Goal: Transaction & Acquisition: Purchase product/service

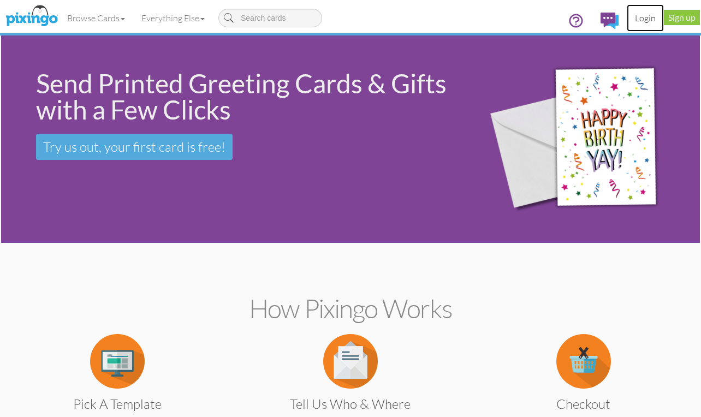
click at [642, 17] on link "Login" at bounding box center [644, 17] width 37 height 27
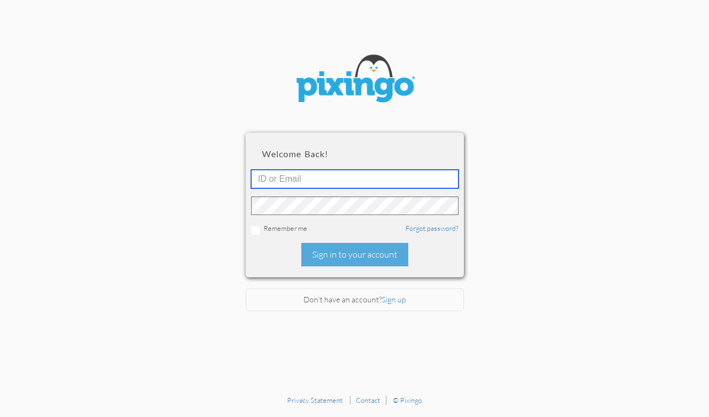
type input "[EMAIL_ADDRESS][DOMAIN_NAME]"
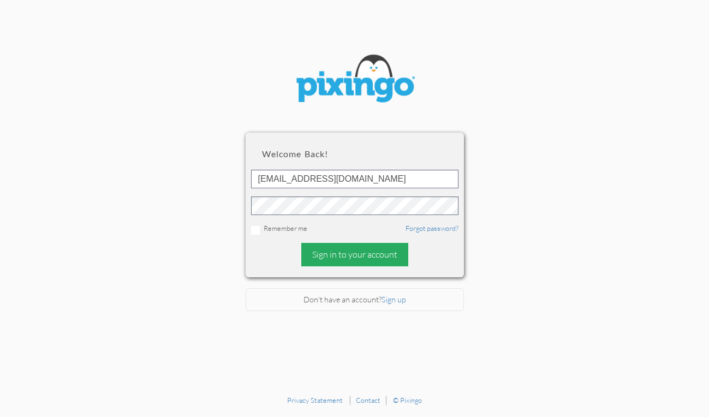
click at [353, 256] on div "Sign in to your account" at bounding box center [354, 254] width 107 height 23
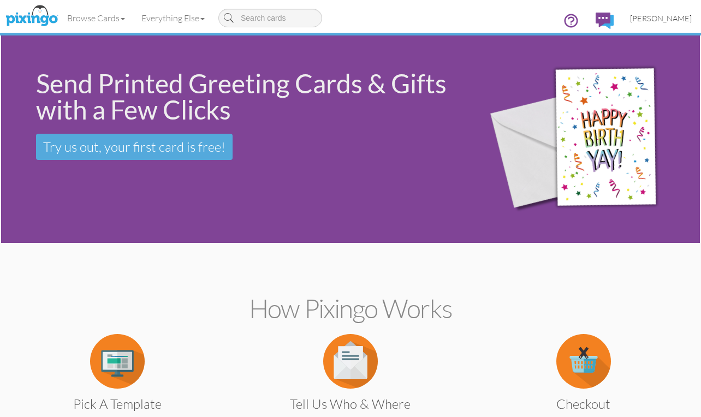
click at [658, 20] on span "[PERSON_NAME]" at bounding box center [661, 18] width 62 height 9
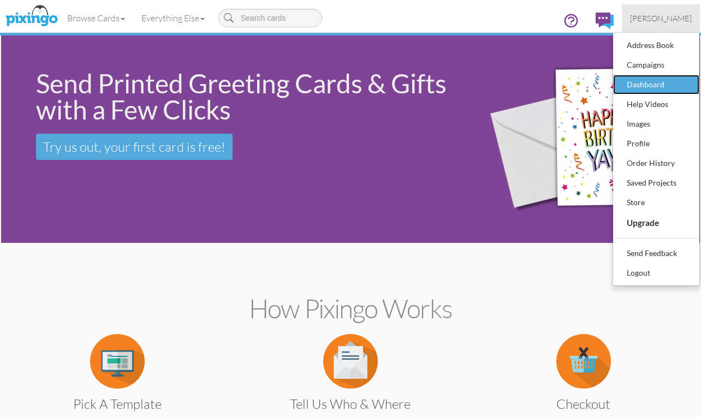
click at [649, 80] on div "Dashboard" at bounding box center [656, 84] width 64 height 16
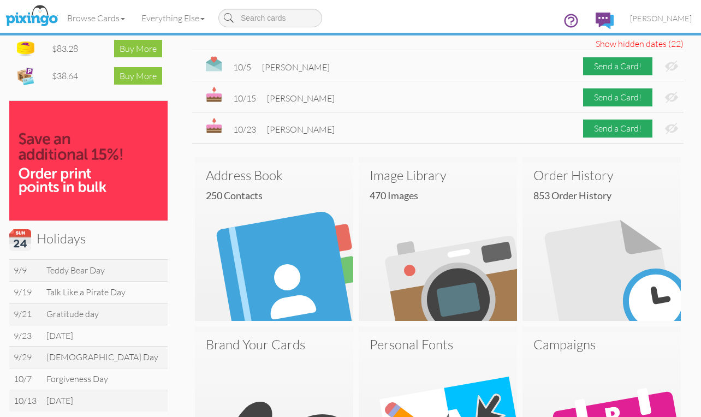
scroll to position [164, 0]
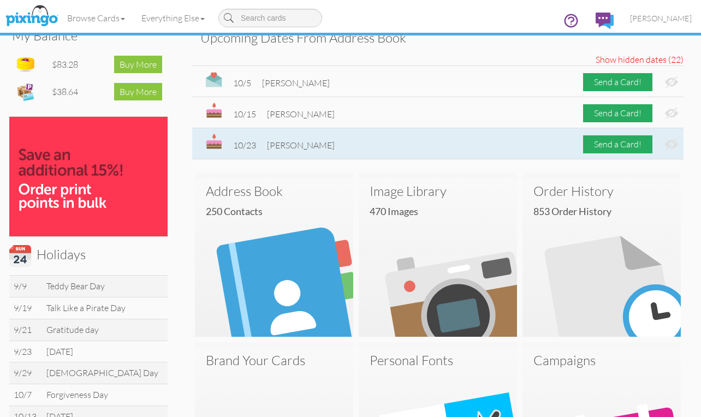
click at [672, 144] on img at bounding box center [671, 144] width 13 height 11
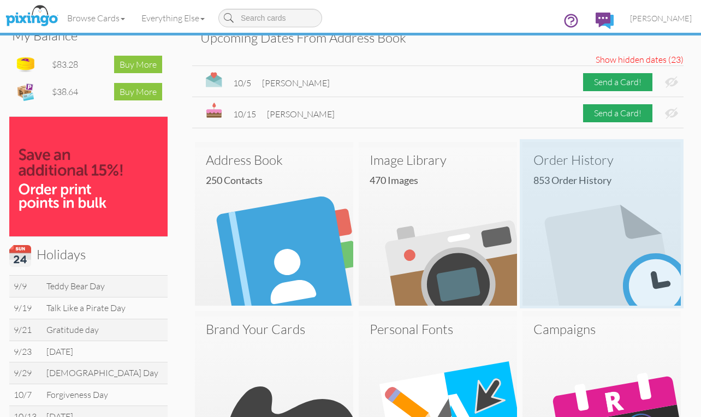
click at [623, 266] on img at bounding box center [601, 226] width 158 height 158
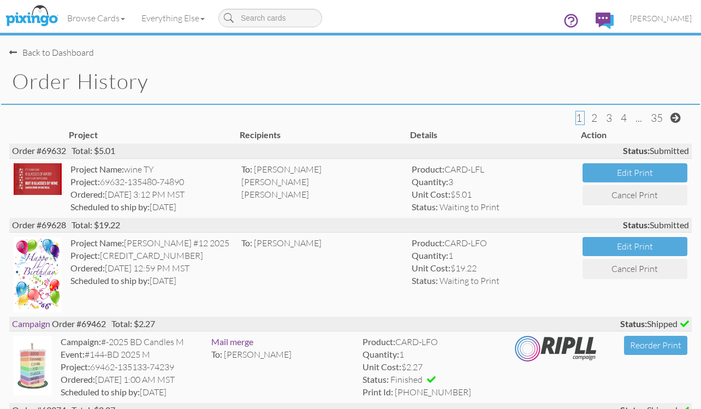
click at [65, 46] on div "Back to Dashboard" at bounding box center [51, 52] width 85 height 13
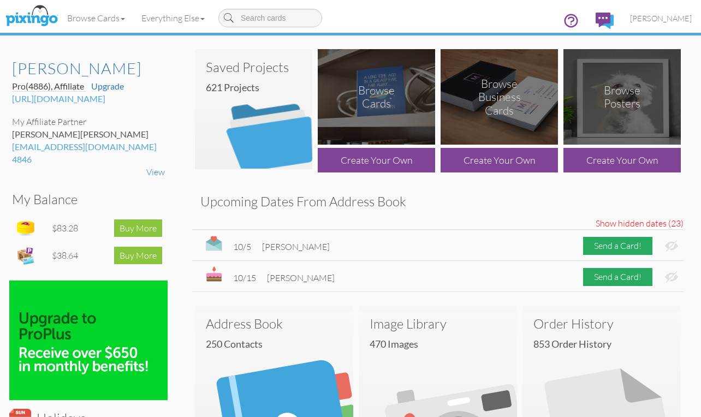
click at [255, 20] on input at bounding box center [270, 18] width 104 height 19
type input "o"
type input "not"
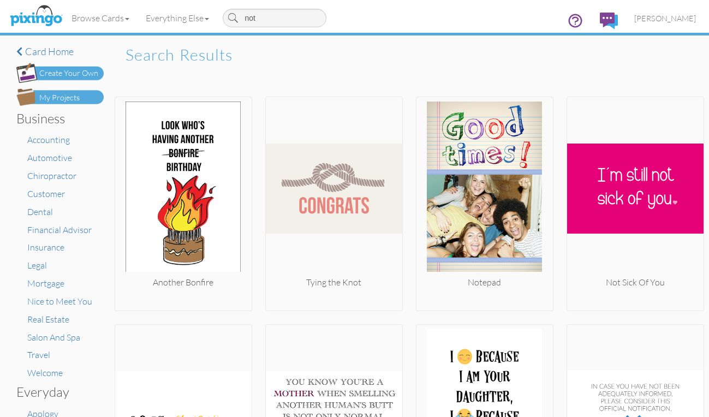
type input "note"
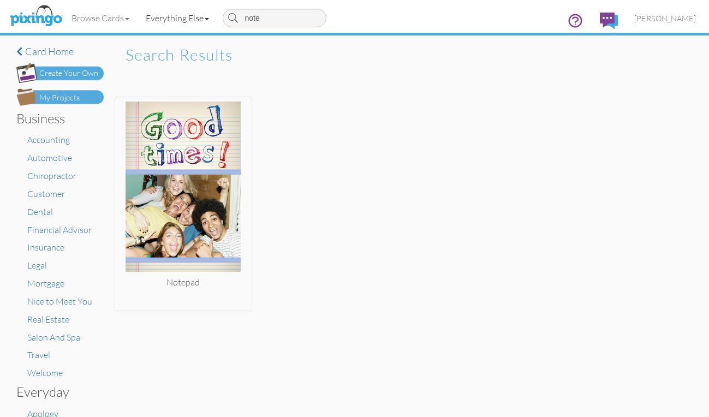
drag, startPoint x: 279, startPoint y: 21, endPoint x: 212, endPoint y: 22, distance: 67.1
click at [212, 22] on ul "Browse Cards Business Accounting Automotive Chiropractor Customer Dental Financ…" at bounding box center [197, 17] width 268 height 27
type input "musi"
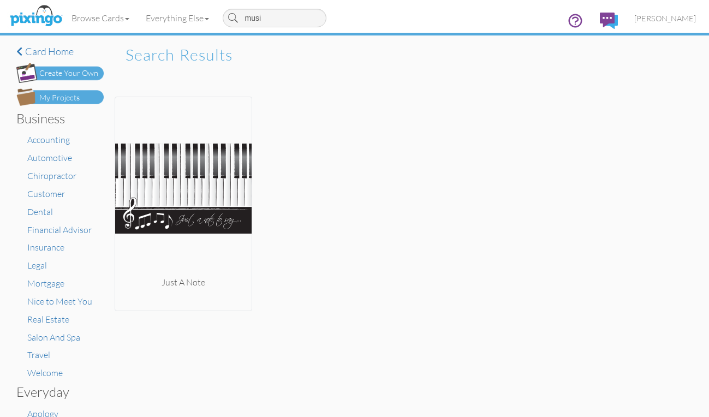
type input "music"
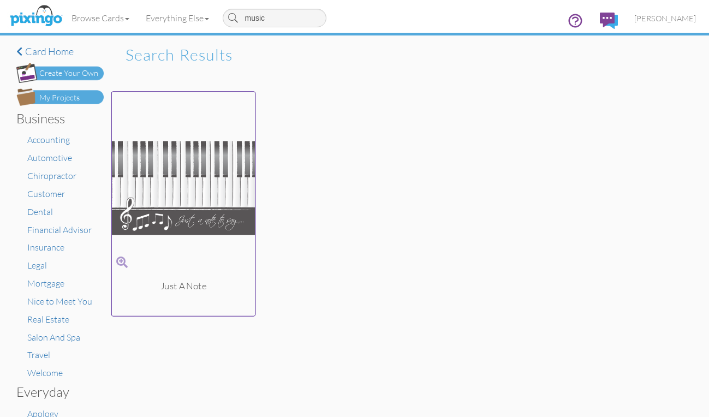
click at [119, 256] on span at bounding box center [121, 262] width 11 height 16
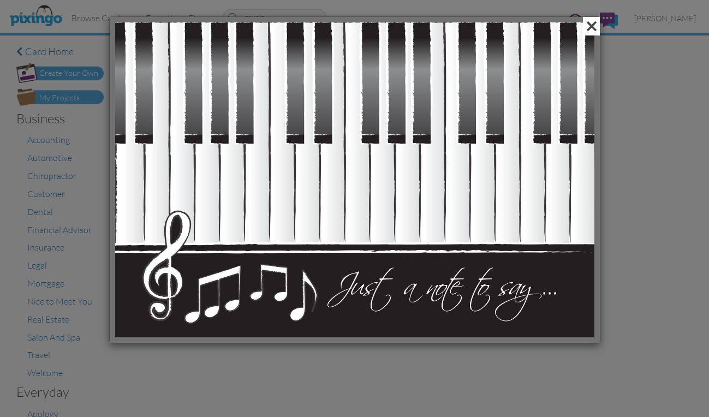
click at [596, 27] on span at bounding box center [591, 26] width 17 height 19
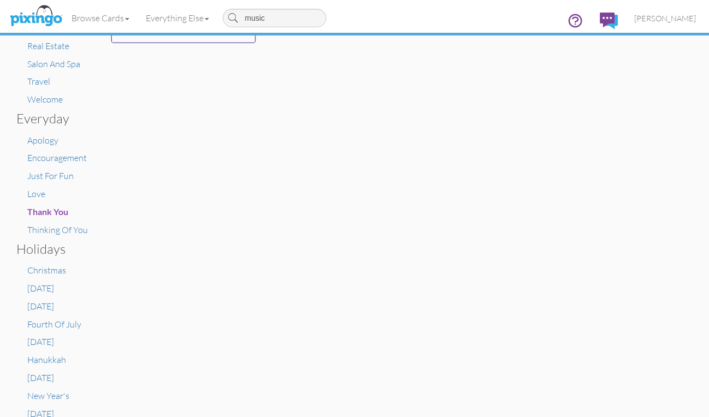
scroll to position [273, 0]
click at [44, 225] on span "Thinking Of You" at bounding box center [57, 230] width 61 height 11
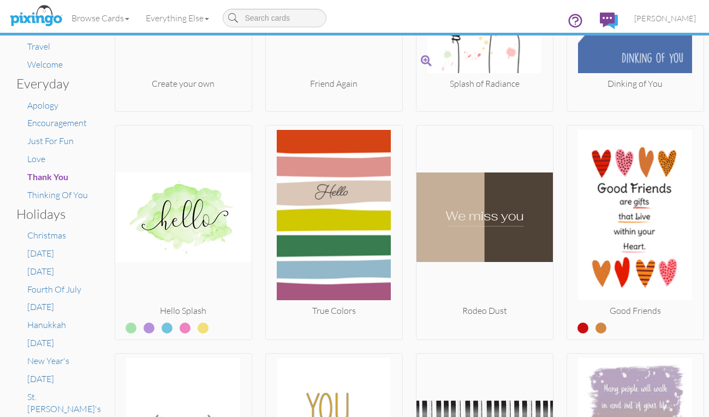
scroll to position [327, 0]
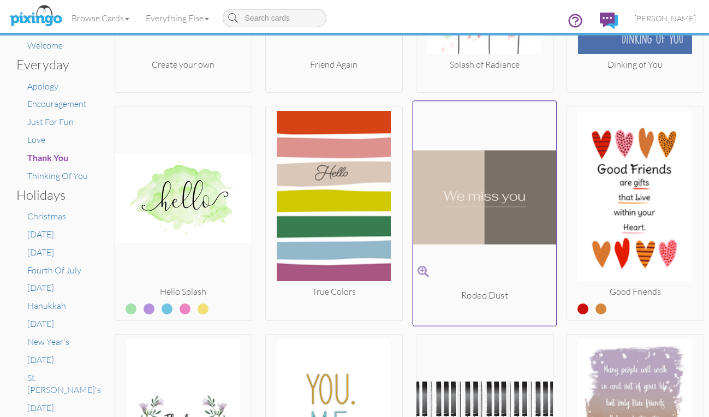
click at [420, 267] on span at bounding box center [422, 272] width 11 height 16
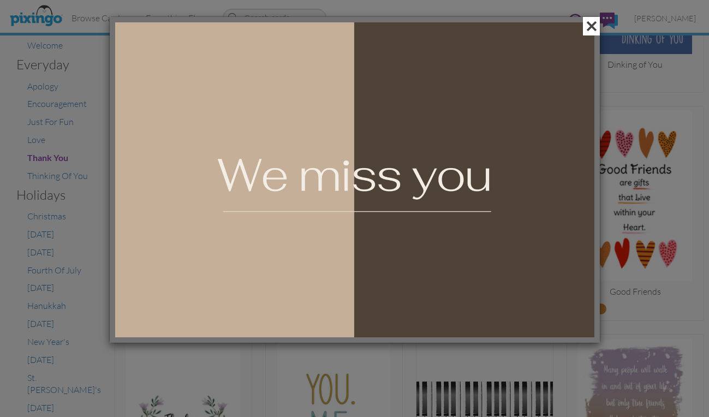
click at [590, 25] on span at bounding box center [591, 26] width 17 height 19
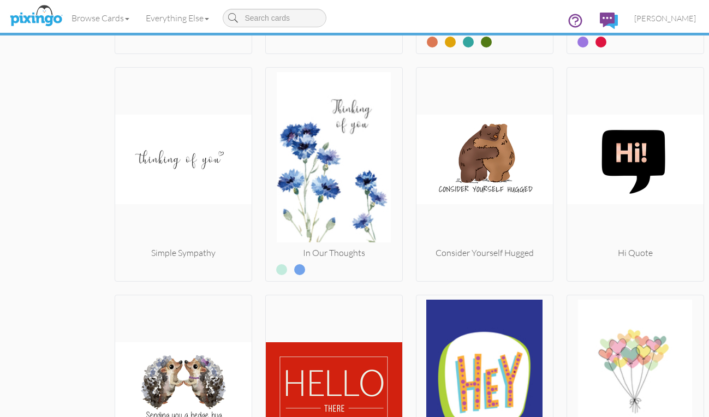
scroll to position [873, 0]
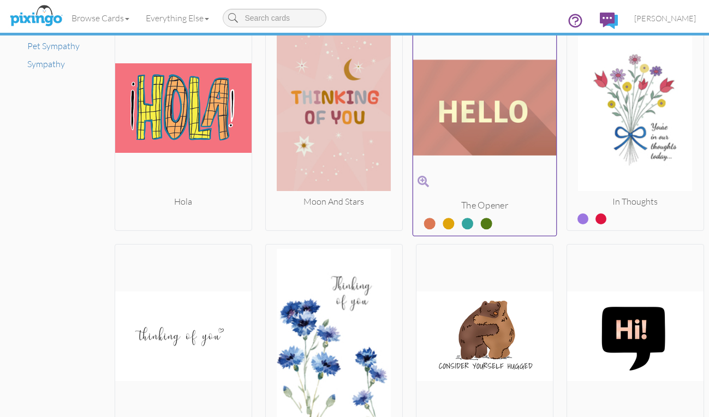
click at [440, 221] on label at bounding box center [440, 219] width 0 height 14
click at [0, 0] on input "radio" at bounding box center [0, 0] width 0 height 0
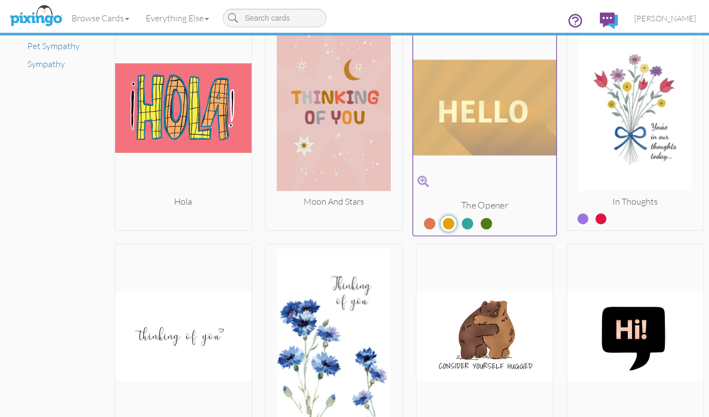
click at [459, 220] on label at bounding box center [459, 219] width 0 height 14
click at [0, 0] on input "radio" at bounding box center [0, 0] width 0 height 0
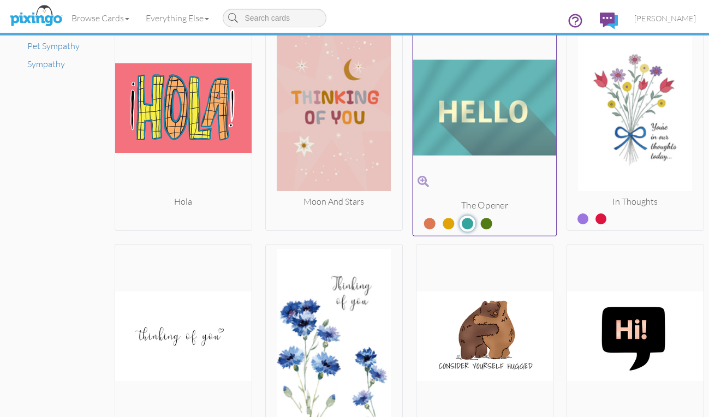
click at [478, 225] on label at bounding box center [478, 219] width 0 height 14
click at [0, 0] on input "radio" at bounding box center [0, 0] width 0 height 0
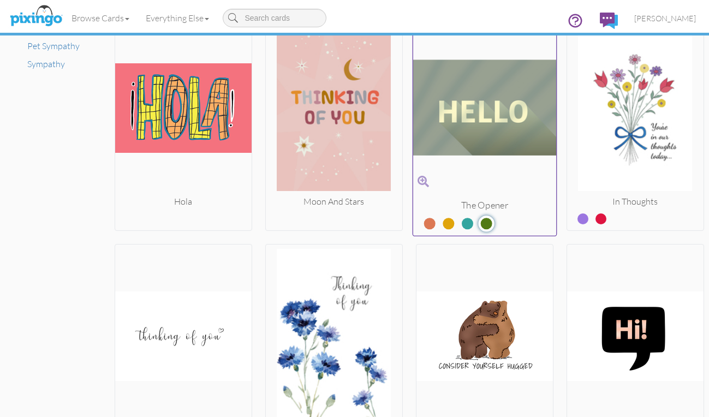
click at [421, 225] on label at bounding box center [421, 219] width 0 height 14
click at [0, 0] on input "radio" at bounding box center [0, 0] width 0 height 0
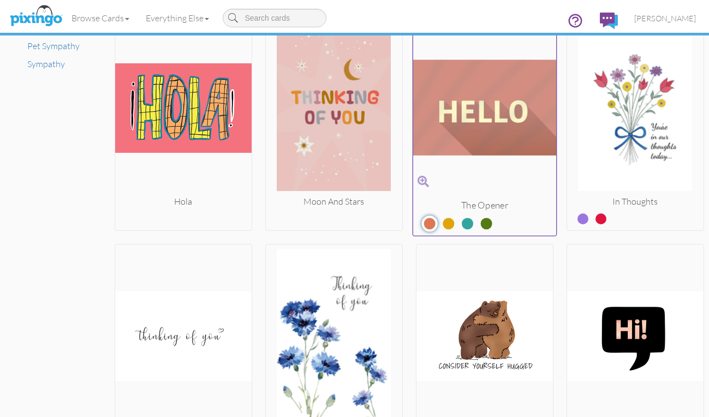
click at [481, 99] on img at bounding box center [485, 107] width 144 height 183
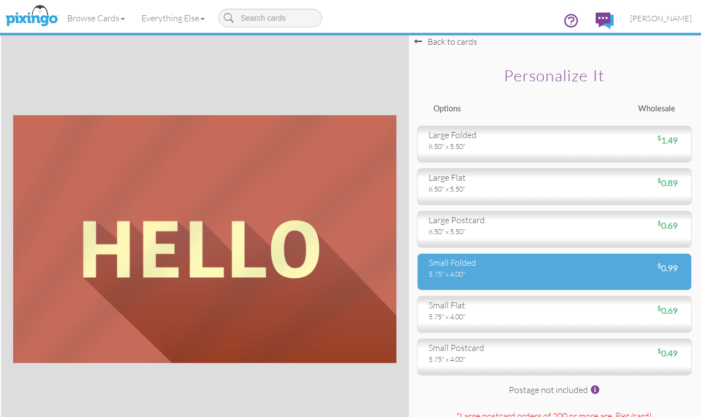
click at [475, 265] on div "small folded" at bounding box center [487, 262] width 118 height 13
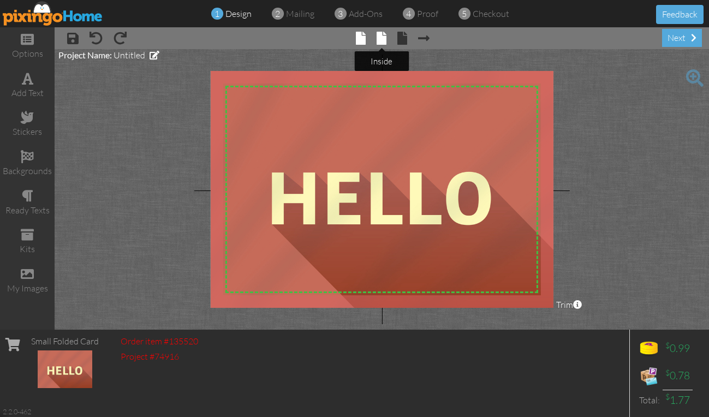
click at [382, 40] on span at bounding box center [382, 38] width 10 height 13
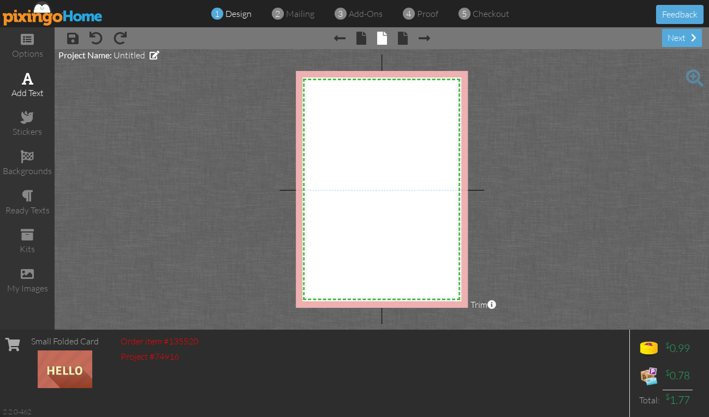
click at [38, 86] on div "add text" at bounding box center [27, 86] width 55 height 38
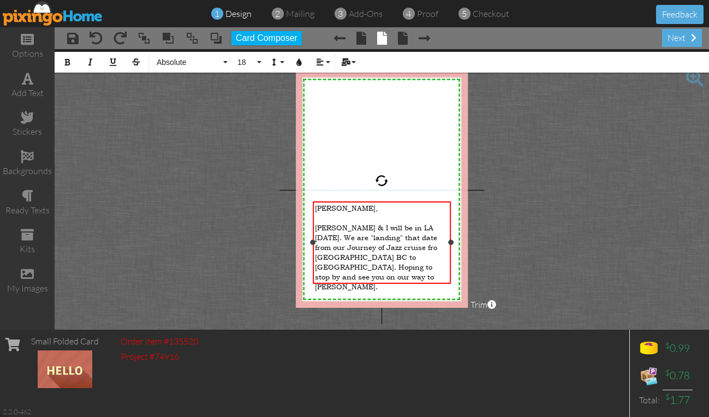
click at [404, 241] on span "[PERSON_NAME] & I will be in LA [DATE]. We are "landing" that date from our Jou…" at bounding box center [376, 257] width 122 height 69
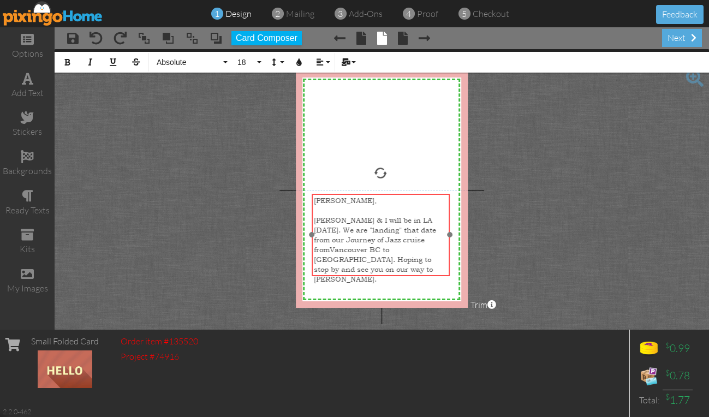
drag, startPoint x: 366, startPoint y: 200, endPoint x: 365, endPoint y: 193, distance: 7.7
click at [365, 193] on div at bounding box center [381, 235] width 144 height 88
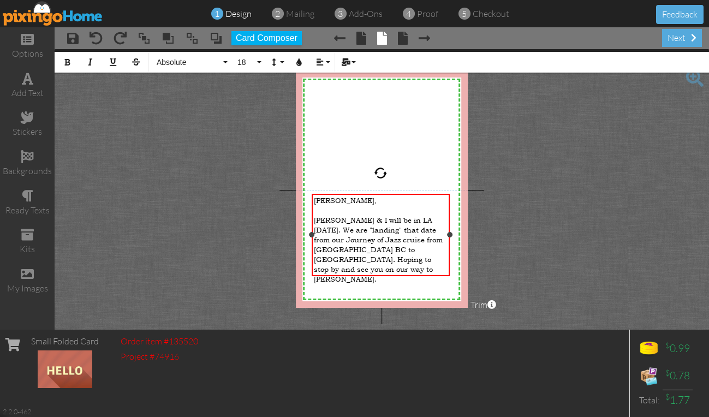
click at [439, 252] on div "[PERSON_NAME] & I will be in LA [DATE]. We are "landing" that date from our Jou…" at bounding box center [381, 249] width 134 height 69
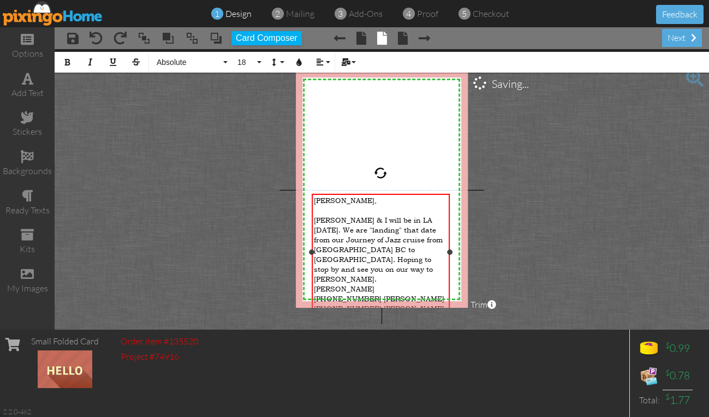
click at [314, 284] on span "[PERSON_NAME]" at bounding box center [344, 289] width 61 height 10
click at [582, 147] on project-studio-wrapper "X X X X X X X X X X X X X X X X X X X X X X X X X X X X X X X X X X X X X X X X…" at bounding box center [382, 189] width 654 height 280
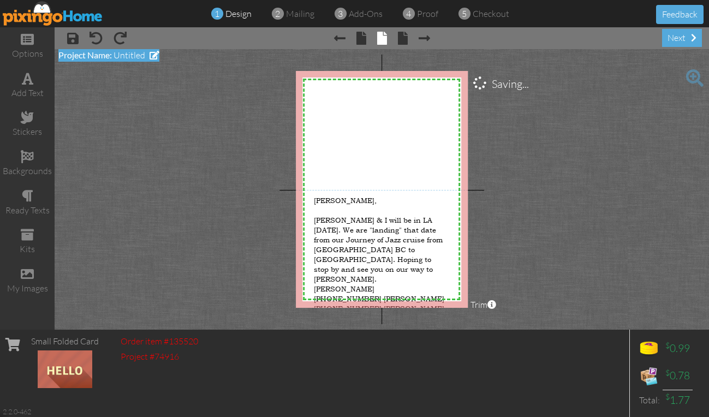
click at [150, 55] on span at bounding box center [155, 55] width 10 height 9
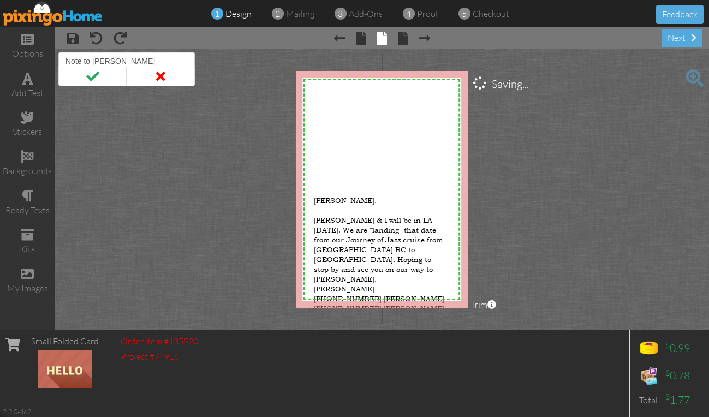
type input "Note to [PERSON_NAME]"
click at [111, 79] on span at bounding box center [92, 77] width 68 height 20
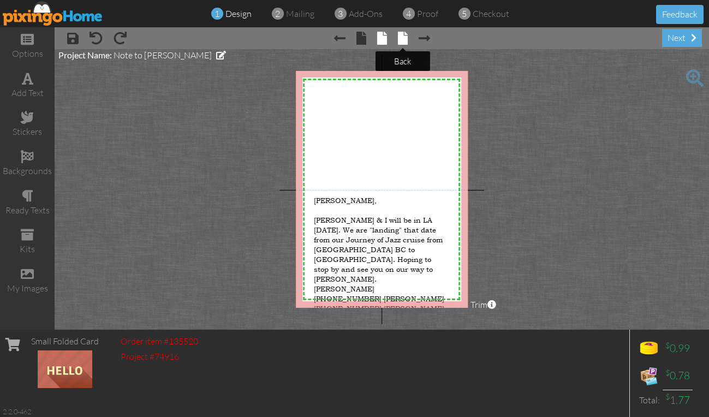
click at [404, 37] on span at bounding box center [403, 38] width 10 height 13
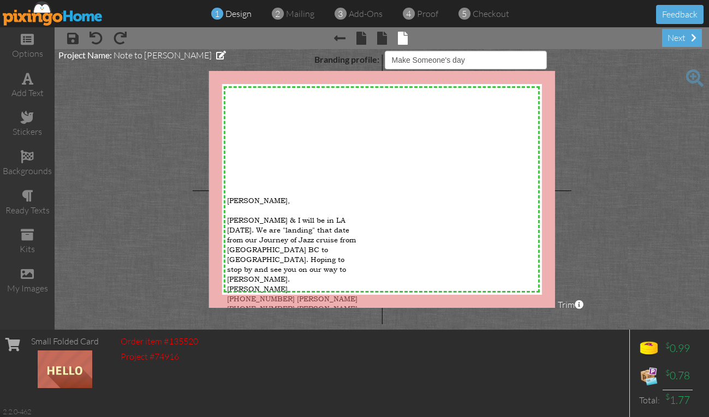
select select "object:3877"
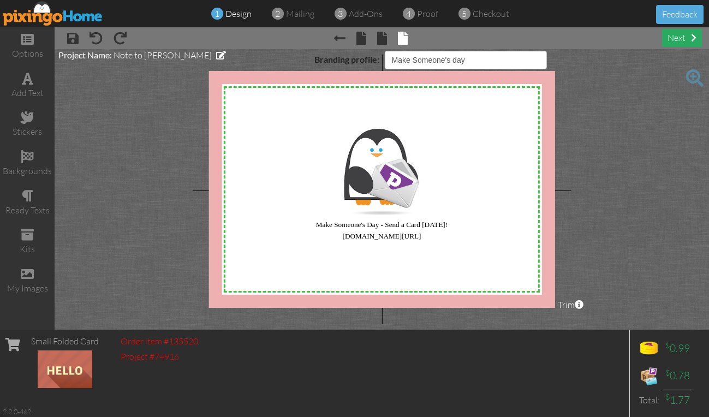
click at [677, 33] on div "next" at bounding box center [682, 38] width 40 height 18
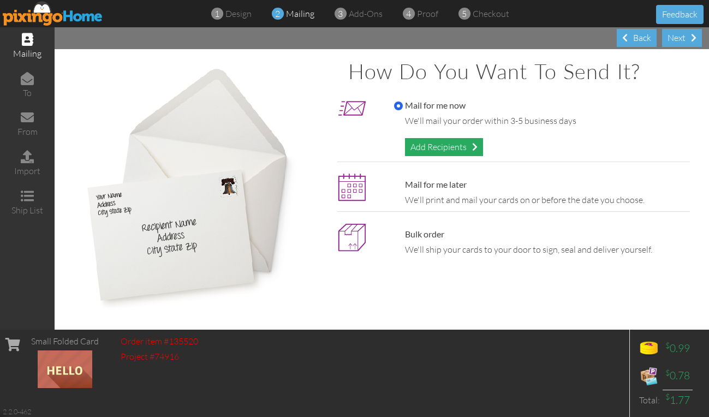
click at [410, 143] on div "Add Recipients" at bounding box center [444, 147] width 78 height 18
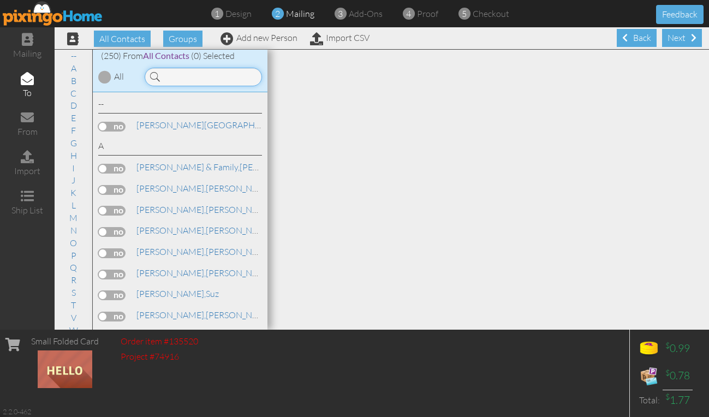
click at [196, 77] on input at bounding box center [203, 77] width 117 height 19
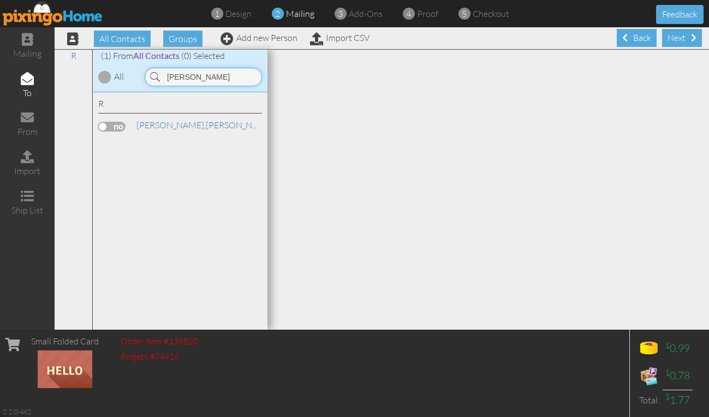
type input "[PERSON_NAME]"
click at [118, 123] on label at bounding box center [111, 127] width 27 height 10
click at [0, 0] on input "checkbox" at bounding box center [0, 0] width 0 height 0
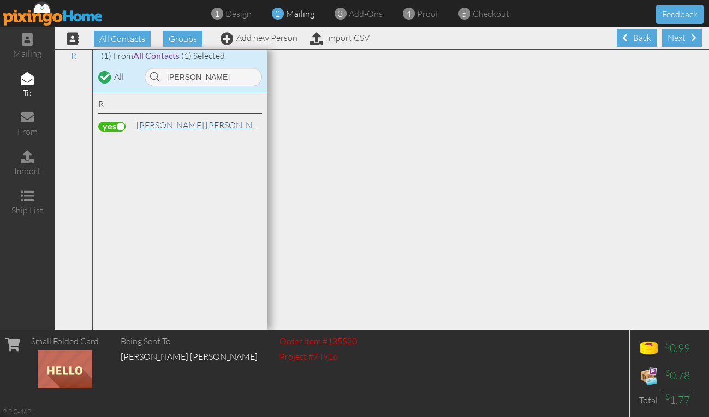
click at [164, 126] on link "[PERSON_NAME], [PERSON_NAME]" at bounding box center [204, 124] width 139 height 13
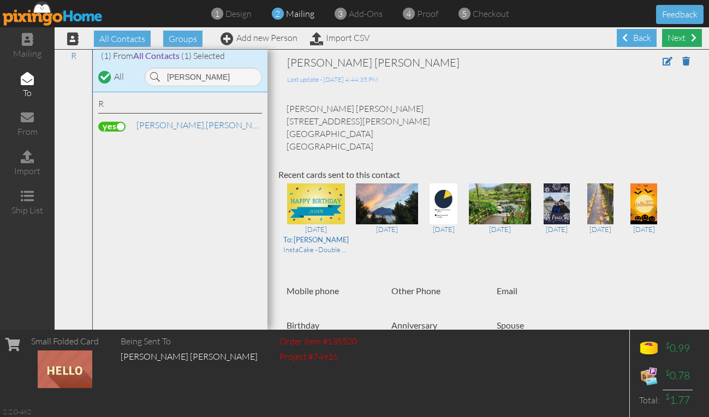
click at [662, 35] on div "Next" at bounding box center [682, 38] width 40 height 18
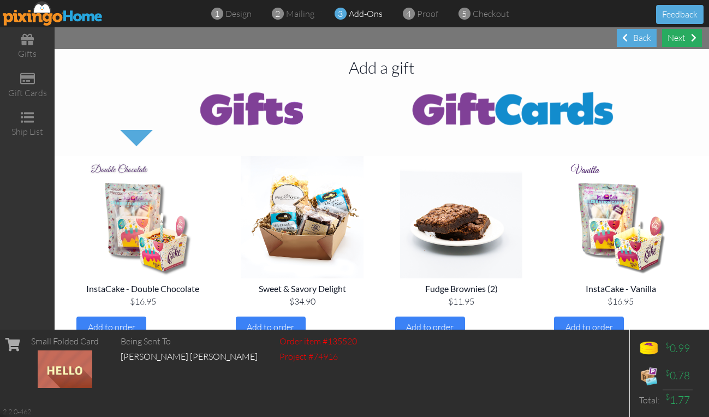
click at [671, 34] on div "Next" at bounding box center [682, 38] width 40 height 18
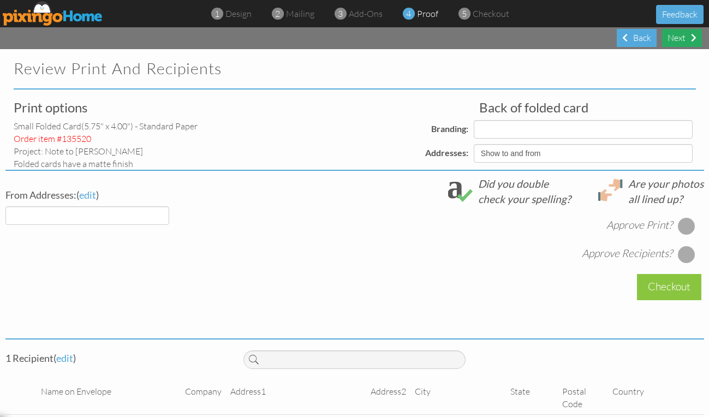
select select "object:5056"
select select "object:5068"
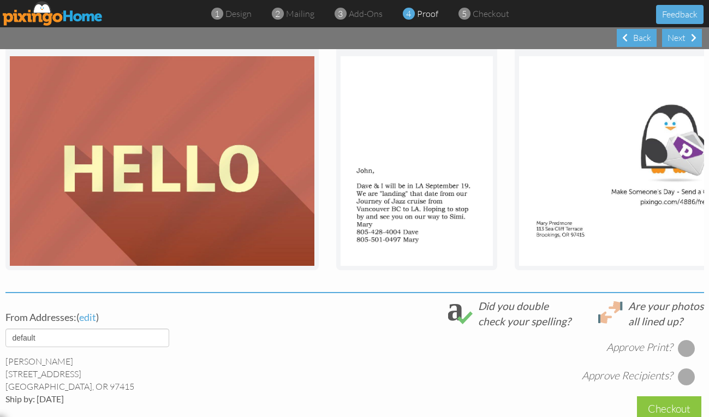
scroll to position [331, 0]
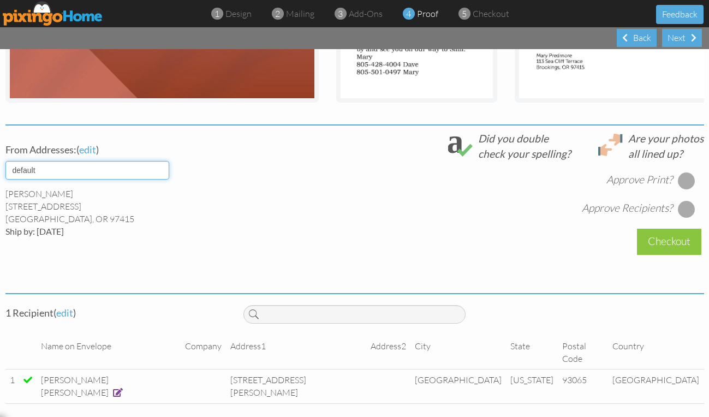
click at [130, 180] on select "default" at bounding box center [87, 170] width 164 height 19
select select "object:5057"
click at [5, 169] on select "default" at bounding box center [87, 170] width 164 height 19
click at [115, 388] on span at bounding box center [118, 392] width 10 height 9
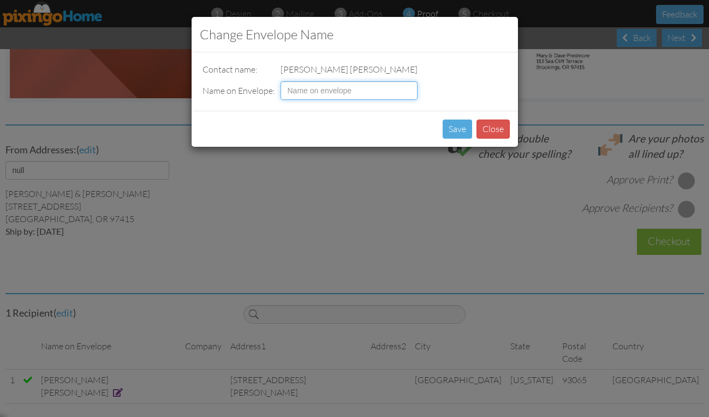
click at [341, 91] on input at bounding box center [348, 90] width 137 height 19
type input "[PERSON_NAME]"
click at [452, 127] on button "Save" at bounding box center [457, 129] width 29 height 19
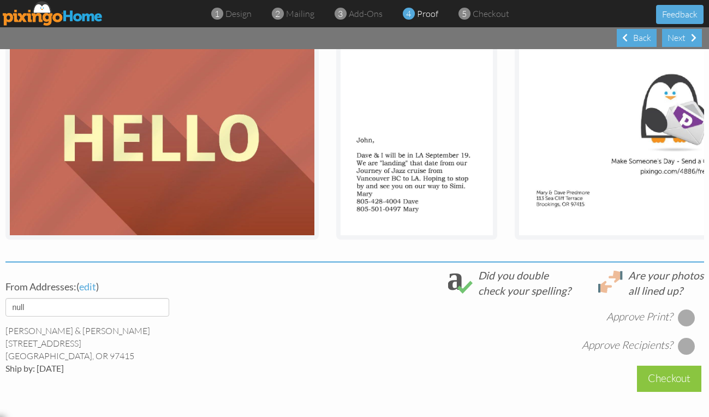
scroll to position [168, 0]
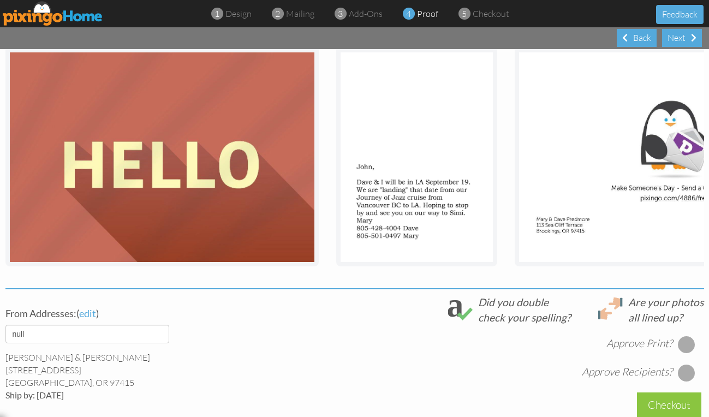
click at [678, 353] on div at bounding box center [686, 344] width 17 height 17
click at [685, 379] on div at bounding box center [686, 372] width 17 height 17
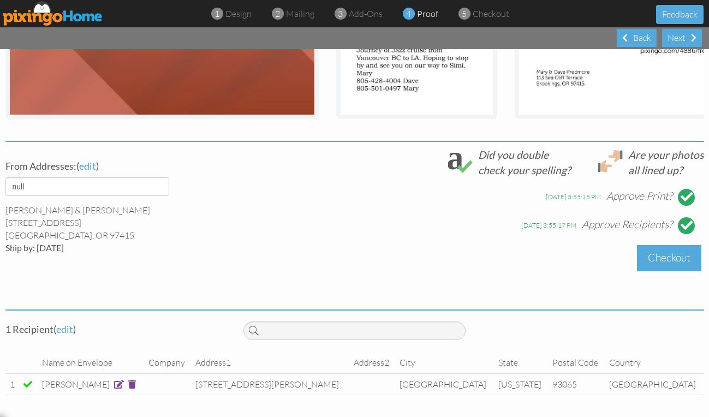
click at [661, 249] on div "Checkout" at bounding box center [669, 258] width 64 height 26
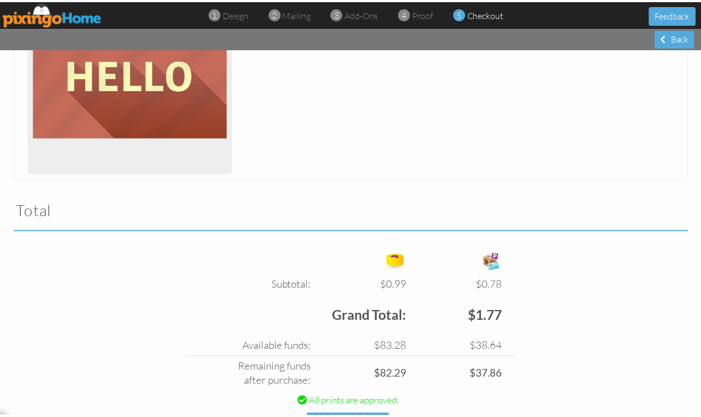
scroll to position [276, 0]
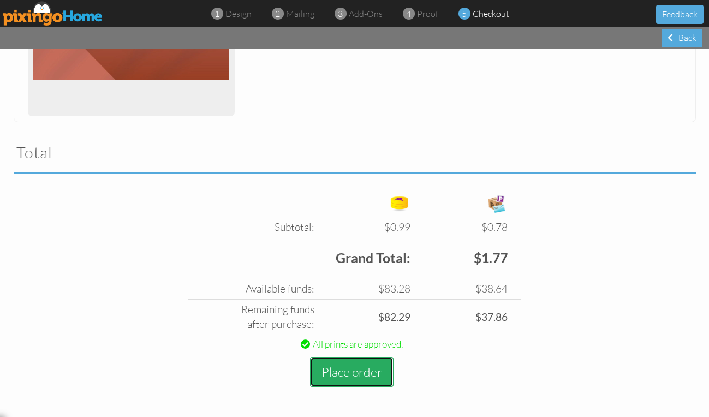
click at [350, 369] on button "Place order" at bounding box center [351, 372] width 83 height 30
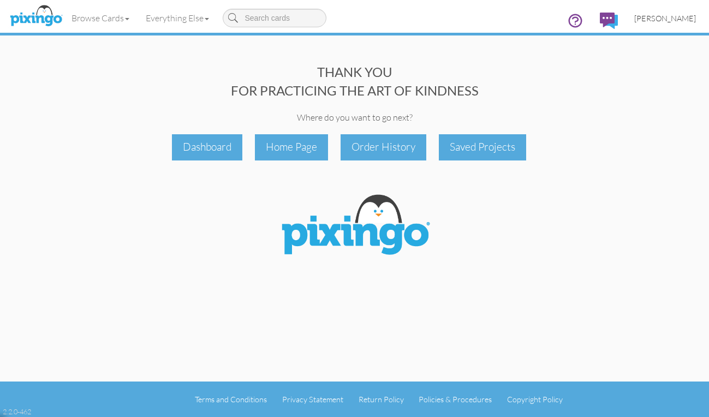
click at [659, 22] on span "[PERSON_NAME]" at bounding box center [665, 18] width 62 height 9
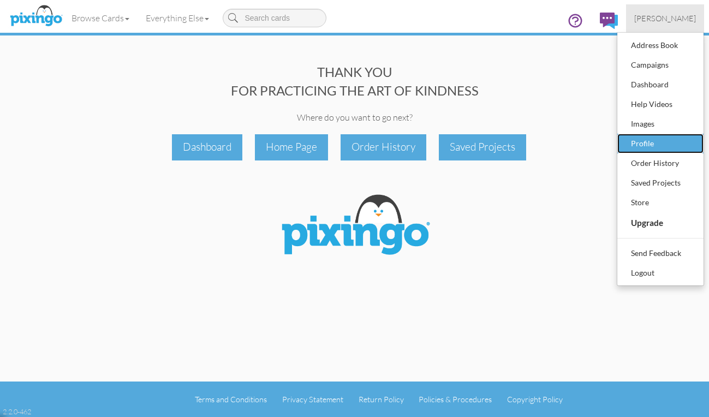
click at [644, 137] on div "Profile" at bounding box center [660, 143] width 64 height 16
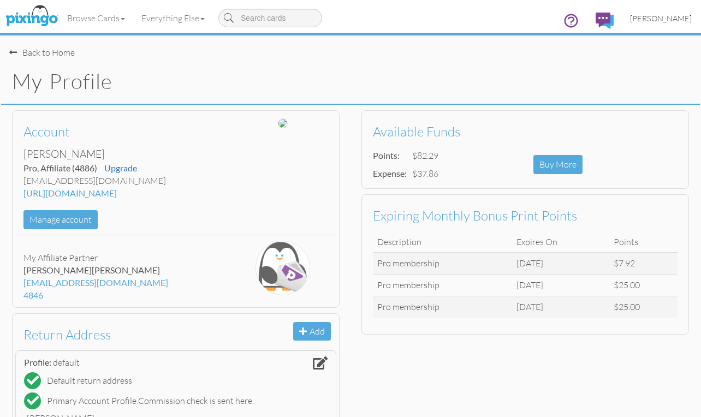
click at [652, 17] on span "[PERSON_NAME]" at bounding box center [661, 18] width 62 height 9
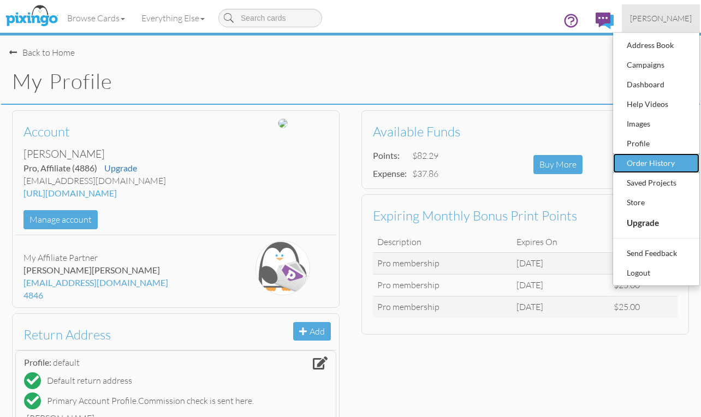
click at [634, 161] on div "Order History" at bounding box center [656, 163] width 64 height 16
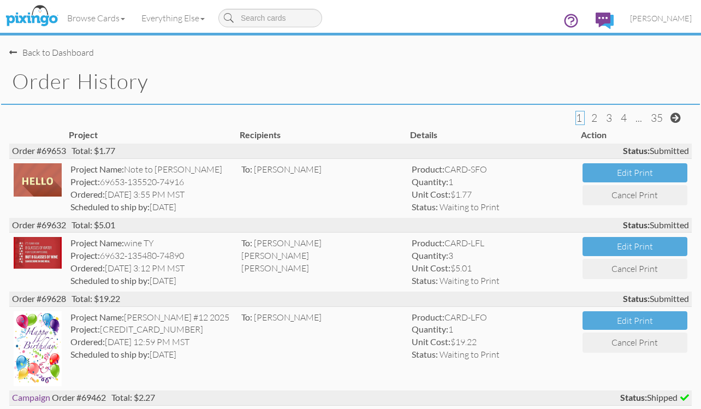
click at [31, 51] on div "Back to Dashboard" at bounding box center [51, 52] width 85 height 13
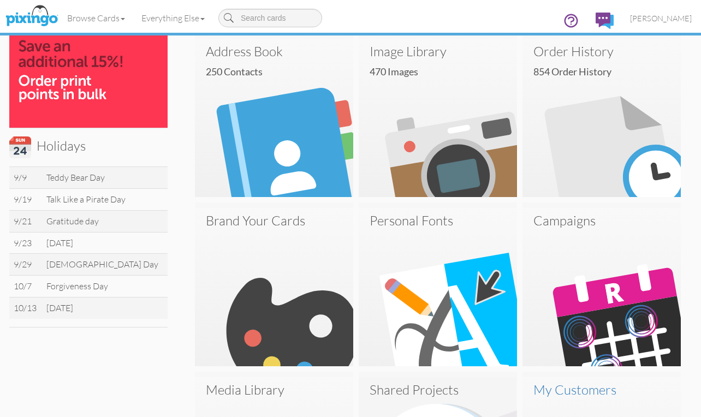
scroll to position [273, 0]
